Goal: Task Accomplishment & Management: Use online tool/utility

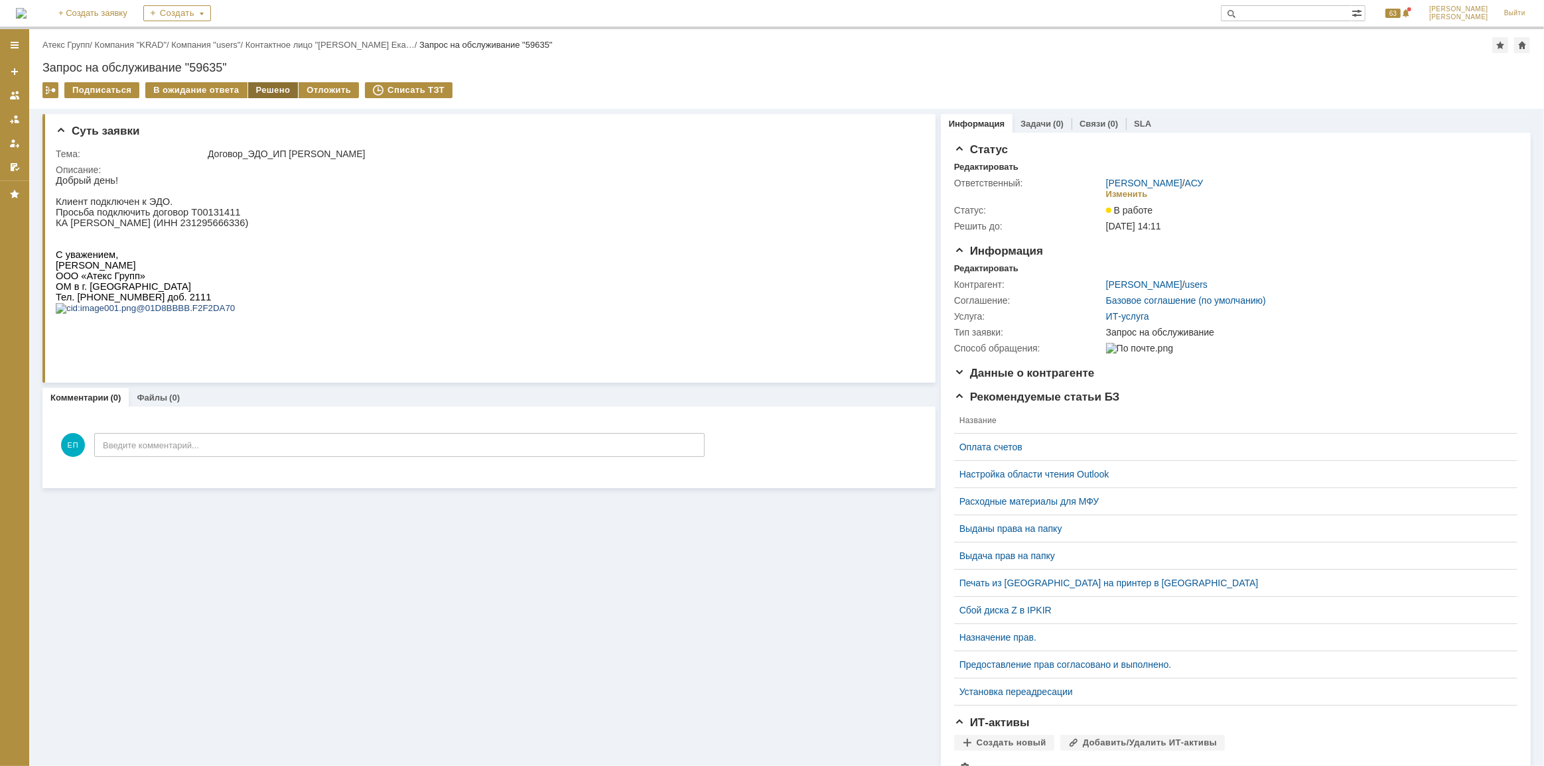
click at [275, 86] on div "Решено" at bounding box center [273, 90] width 50 height 16
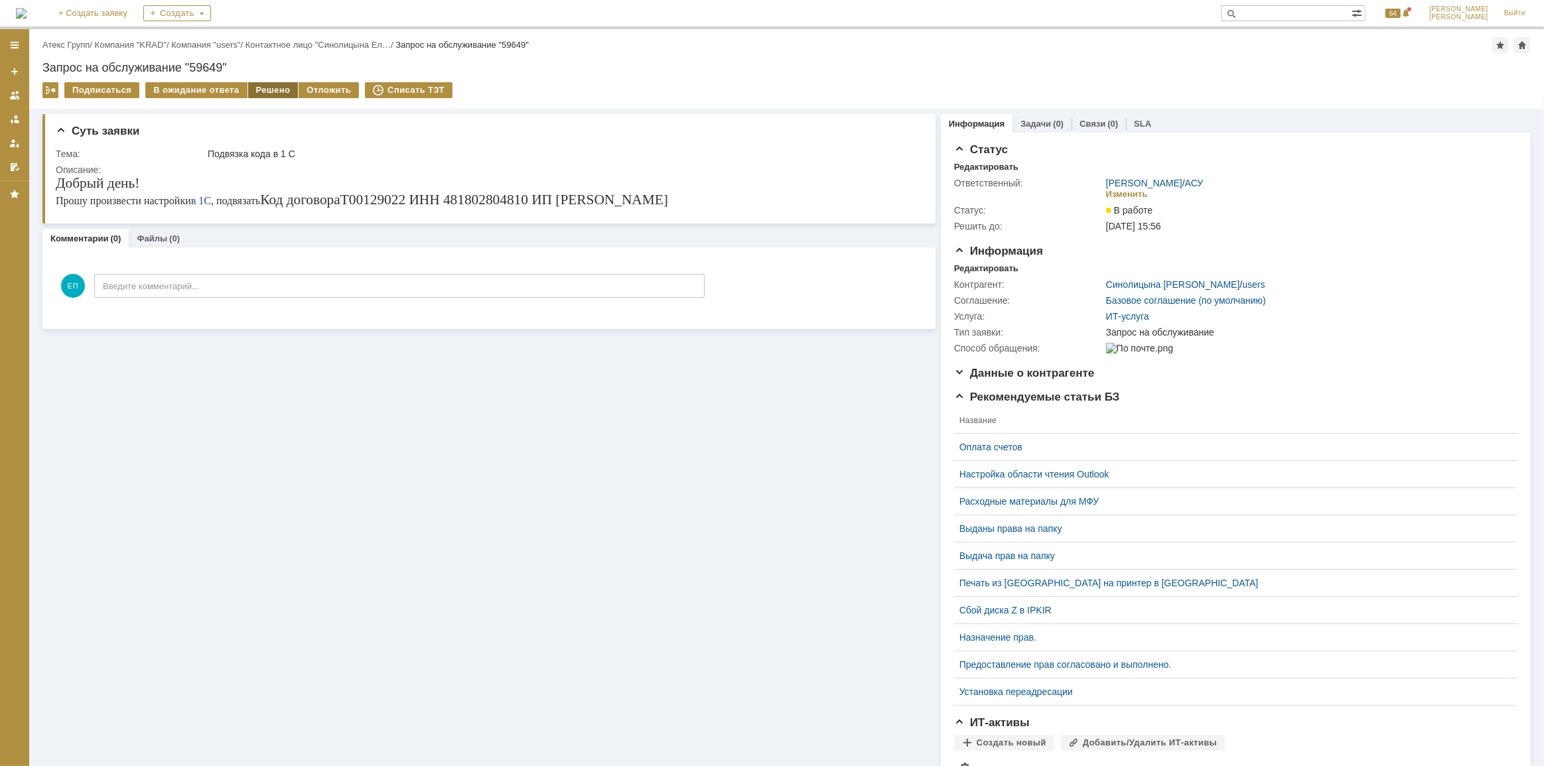
click at [253, 88] on div "Решено" at bounding box center [273, 90] width 50 height 16
